Goal: Information Seeking & Learning: Learn about a topic

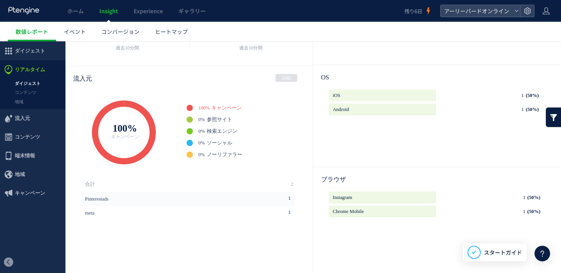
scroll to position [110, 0]
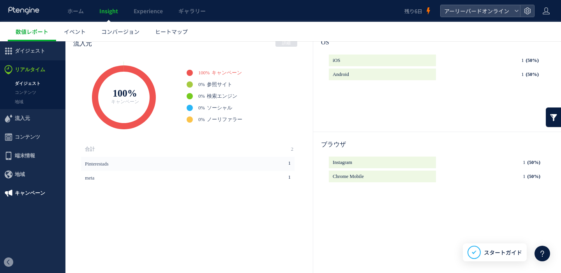
click at [37, 196] on span "キャンペーン" at bounding box center [30, 193] width 30 height 19
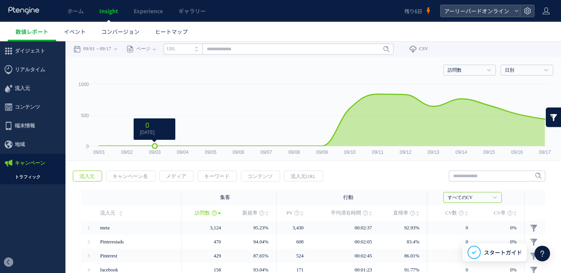
scroll to position [16, 0]
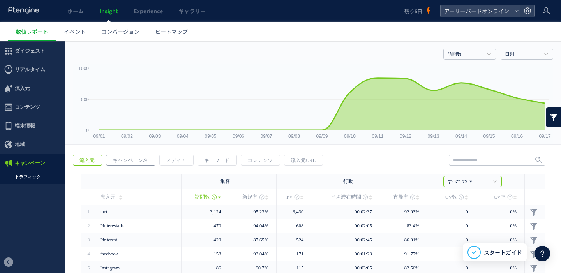
click at [136, 161] on span "キャンペーン名" at bounding box center [130, 160] width 48 height 11
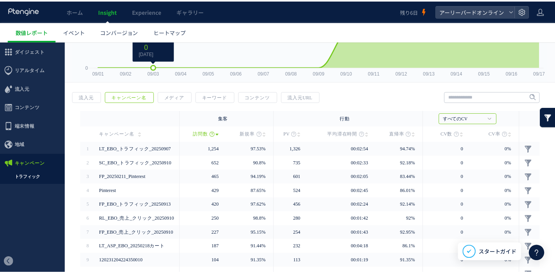
scroll to position [63, 0]
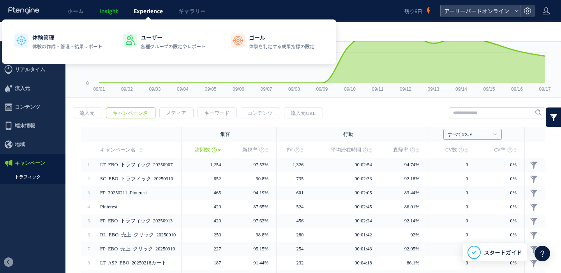
click at [157, 14] on span "Experience" at bounding box center [148, 11] width 29 height 8
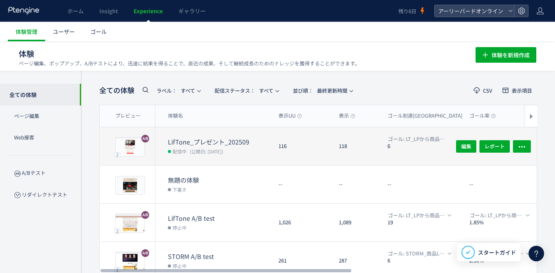
click at [203, 142] on dt "LifTone_プレゼント_202509" at bounding box center [220, 142] width 104 height 9
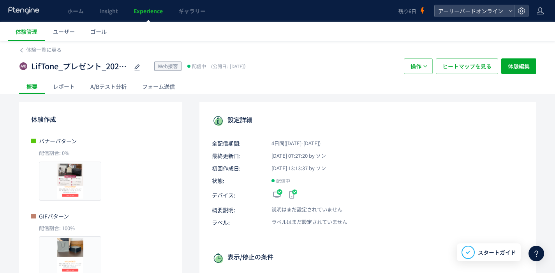
click at [122, 87] on div "A/Bテスト分析" at bounding box center [109, 87] width 52 height 16
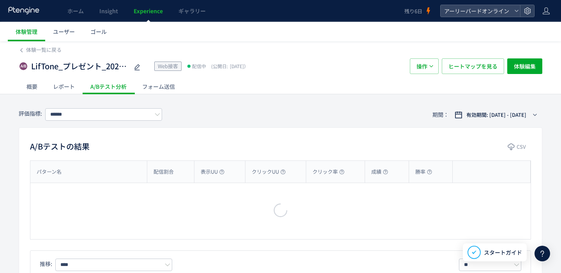
type input "**********"
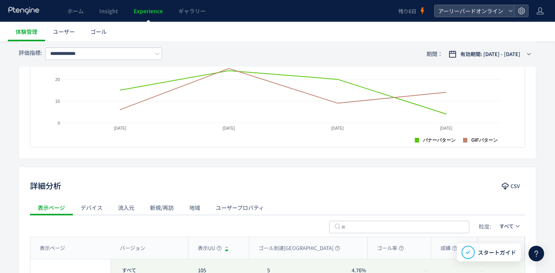
scroll to position [355, 0]
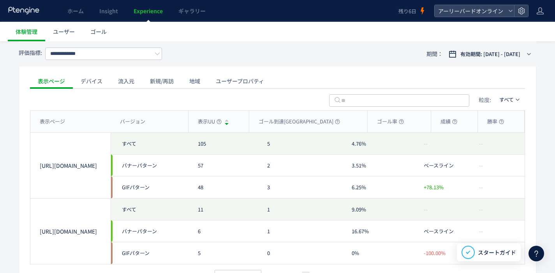
click at [164, 82] on div "新規/再訪" at bounding box center [161, 81] width 39 height 16
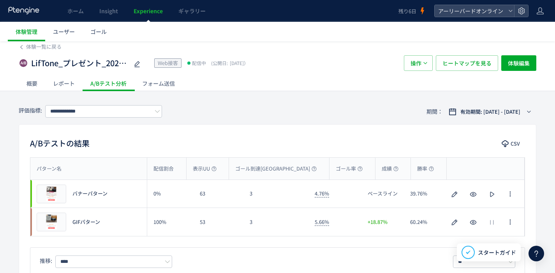
scroll to position [0, 0]
